Goal: Use online tool/utility: Utilize a website feature to perform a specific function

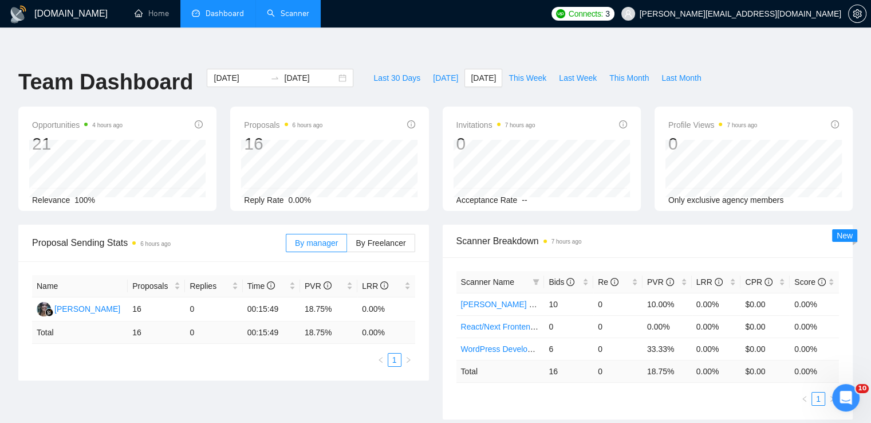
drag, startPoint x: 0, startPoint y: 0, endPoint x: 297, endPoint y: 13, distance: 297.0
click at [309, 18] on link "Scanner" at bounding box center [288, 14] width 42 height 10
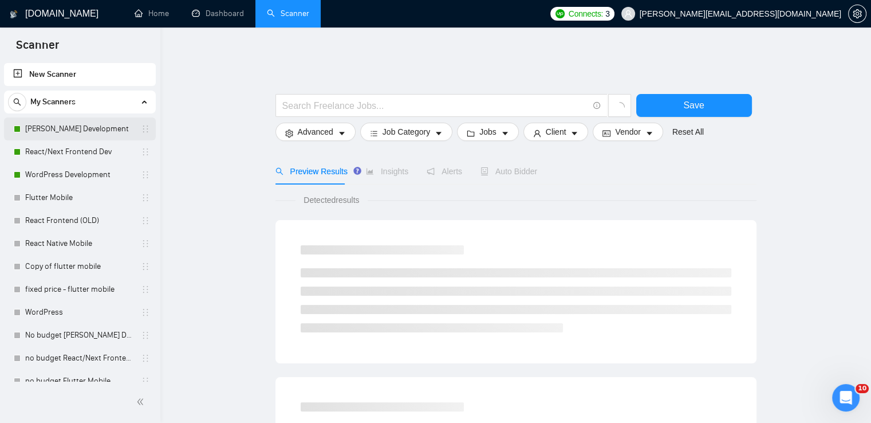
click at [76, 129] on link "[PERSON_NAME] Development" at bounding box center [79, 128] width 109 height 23
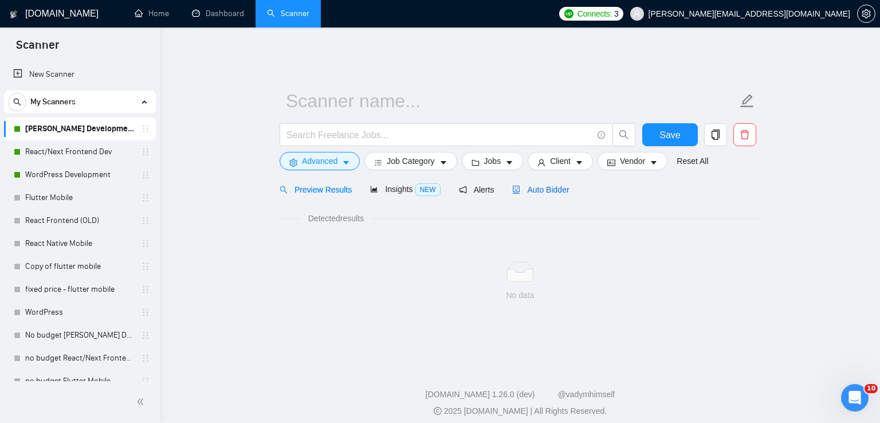
click at [534, 185] on span "Auto Bidder" at bounding box center [540, 189] width 57 height 9
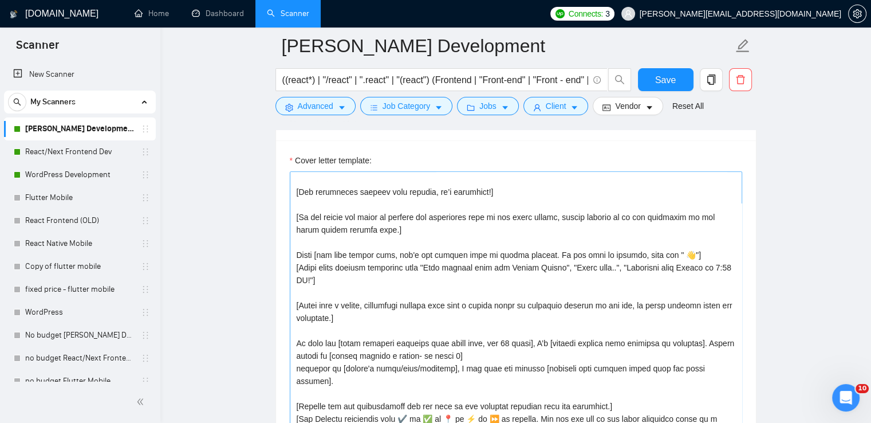
scroll to position [172, 0]
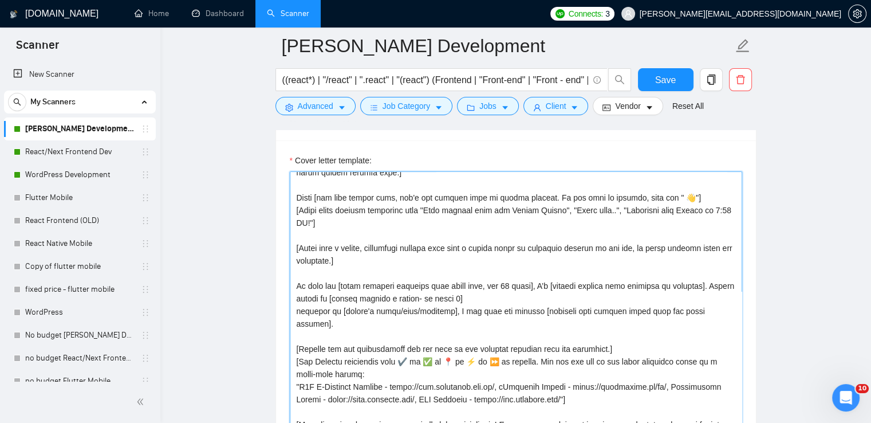
drag, startPoint x: 400, startPoint y: 339, endPoint x: 409, endPoint y: 341, distance: 9.1
click at [409, 341] on textarea "Cover letter template:" at bounding box center [516, 300] width 453 height 258
